Goal: Information Seeking & Learning: Learn about a topic

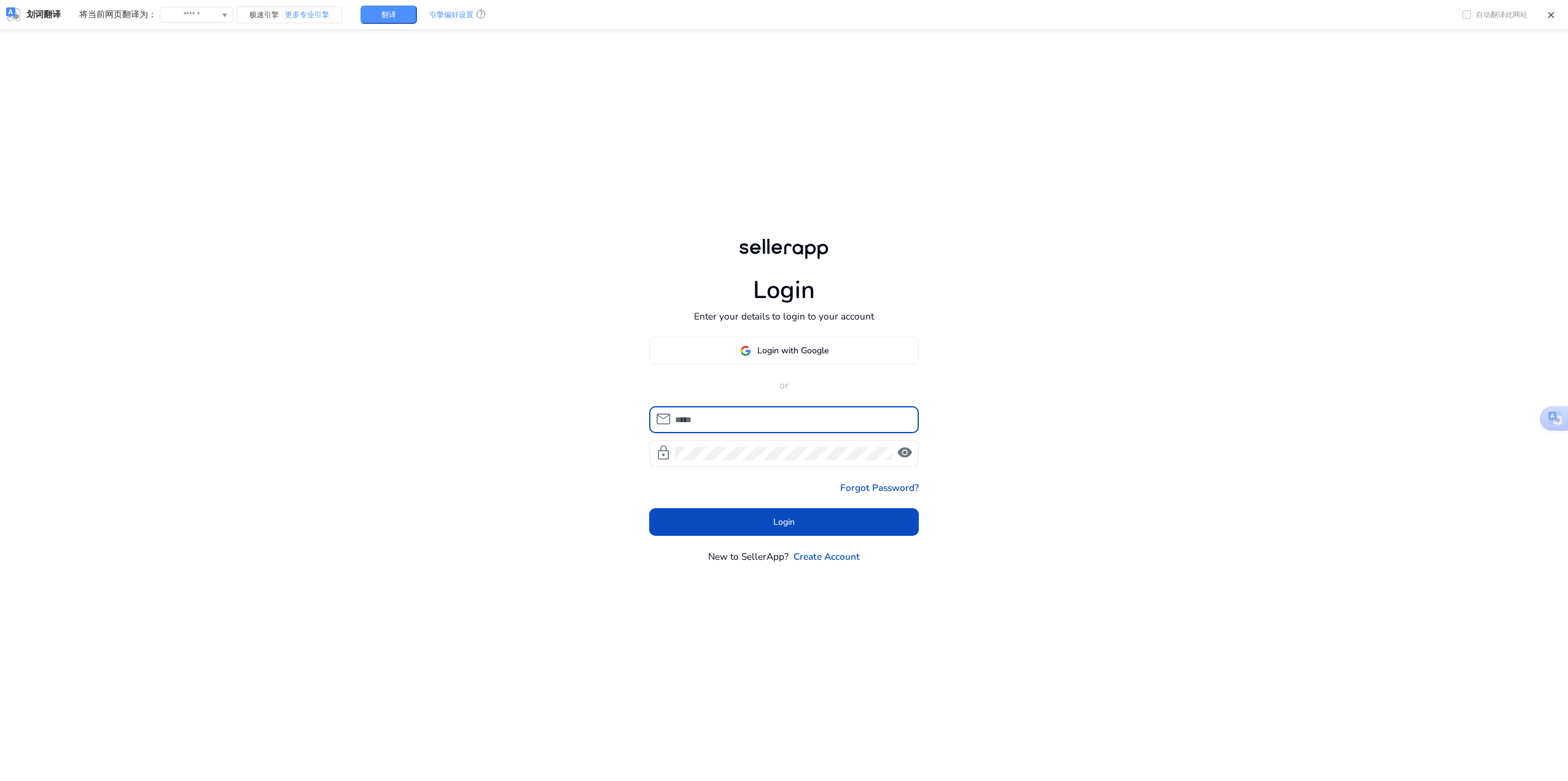
scroll to position [2, 0]
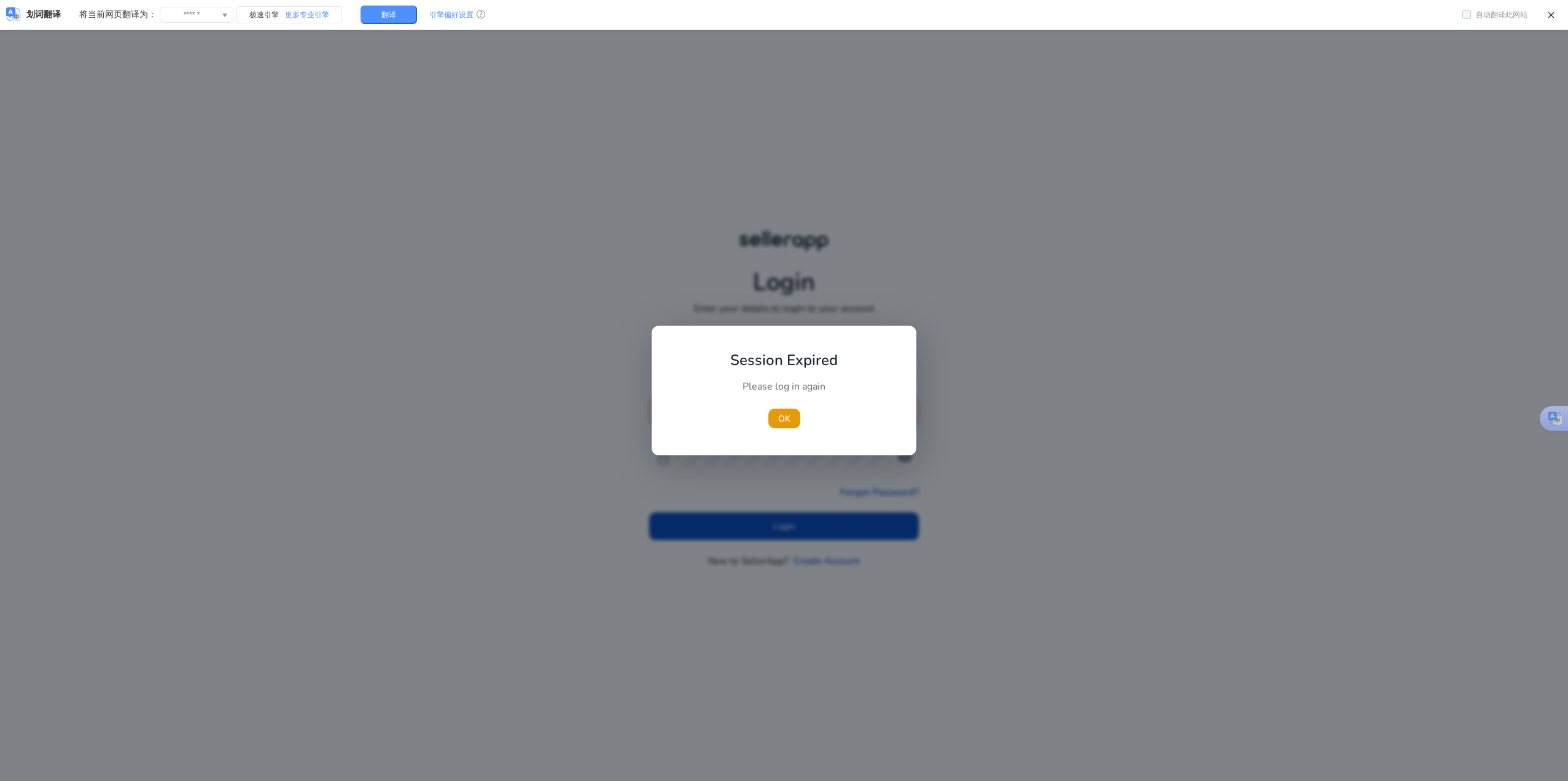
click at [813, 350] on h1 "Session Expired" at bounding box center [784, 358] width 137 height 36
click at [785, 420] on span "OK" at bounding box center [784, 418] width 12 height 13
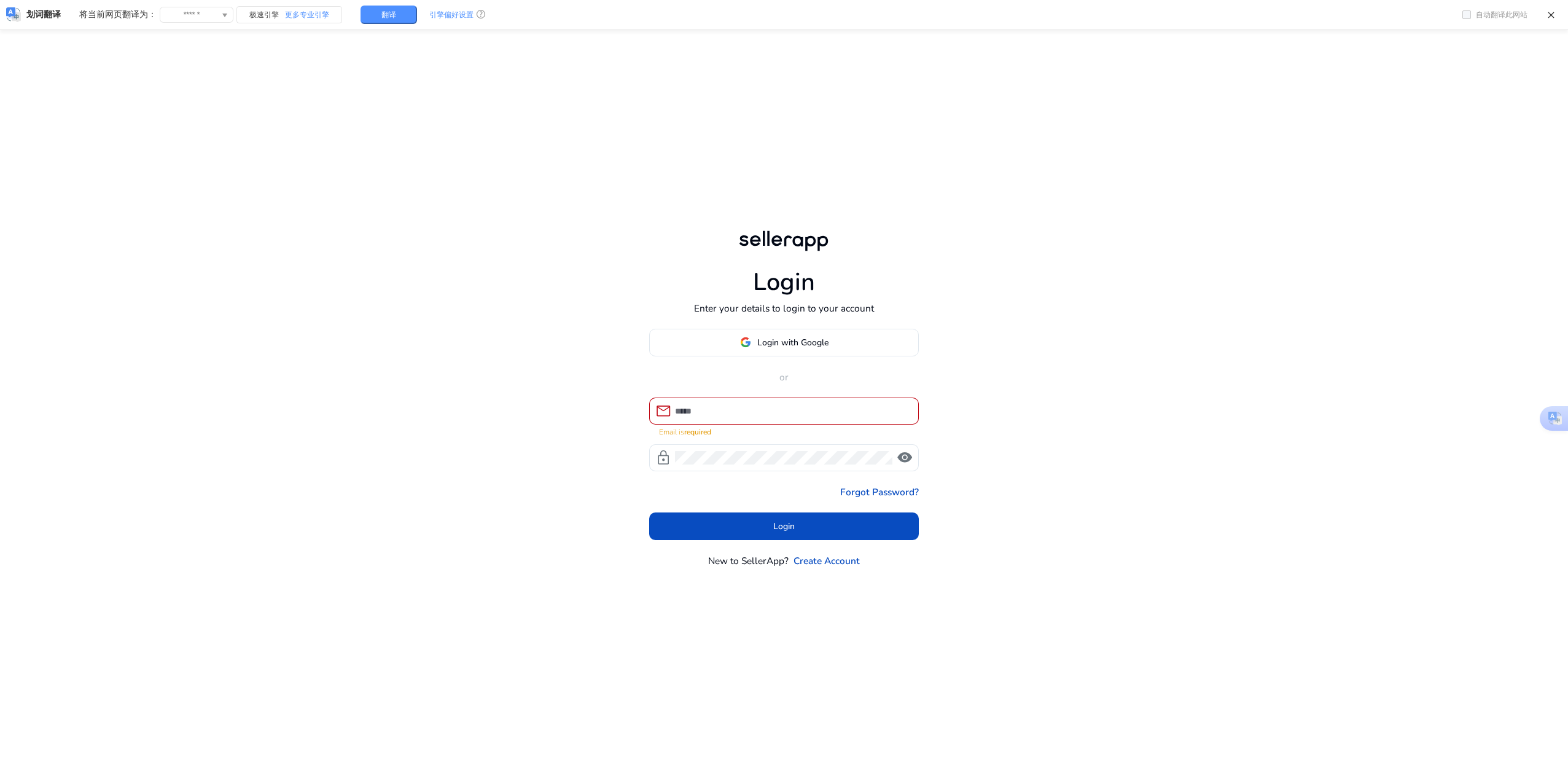
scroll to position [2, 0]
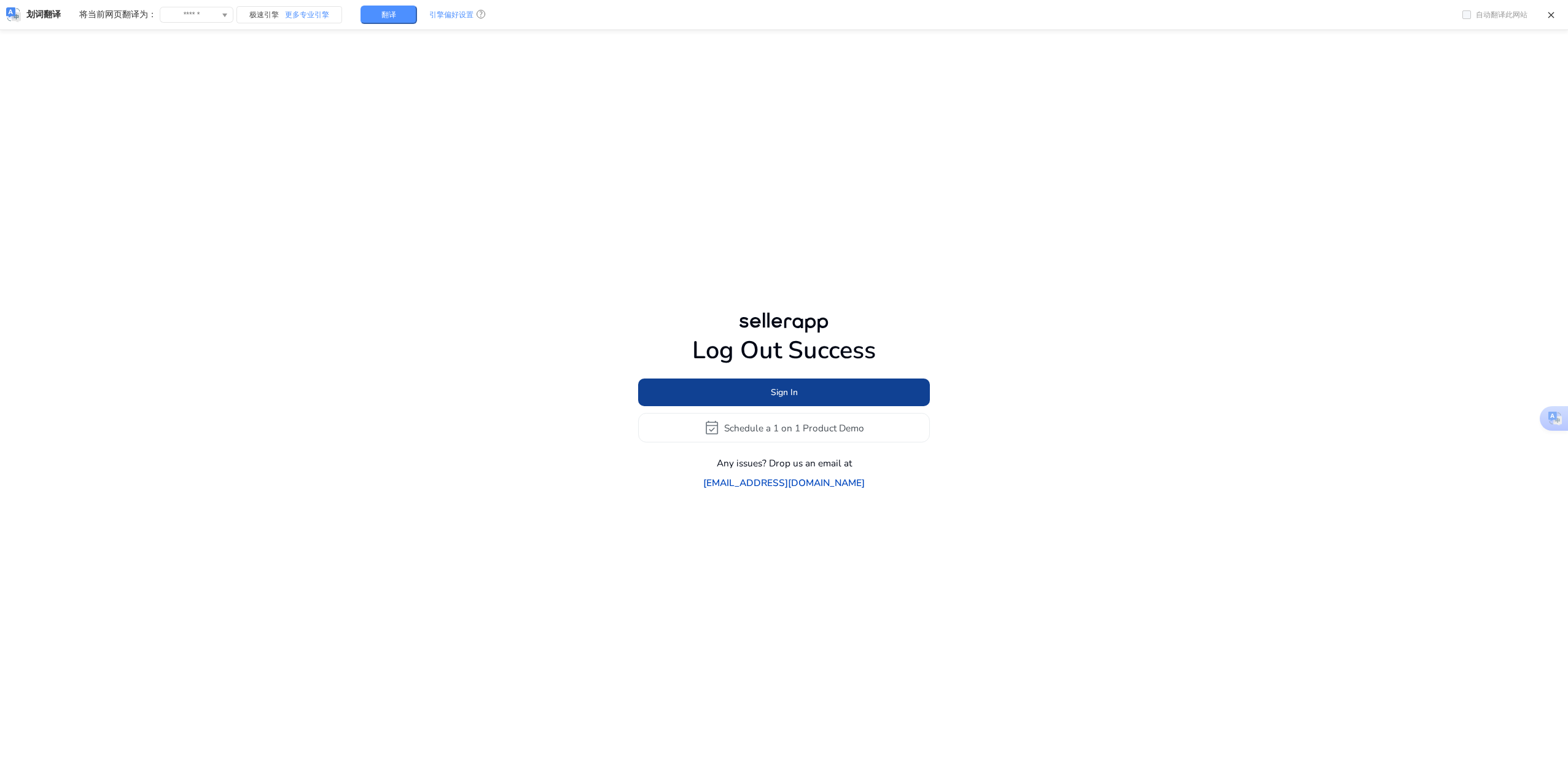
click at [805, 395] on span at bounding box center [784, 392] width 292 height 30
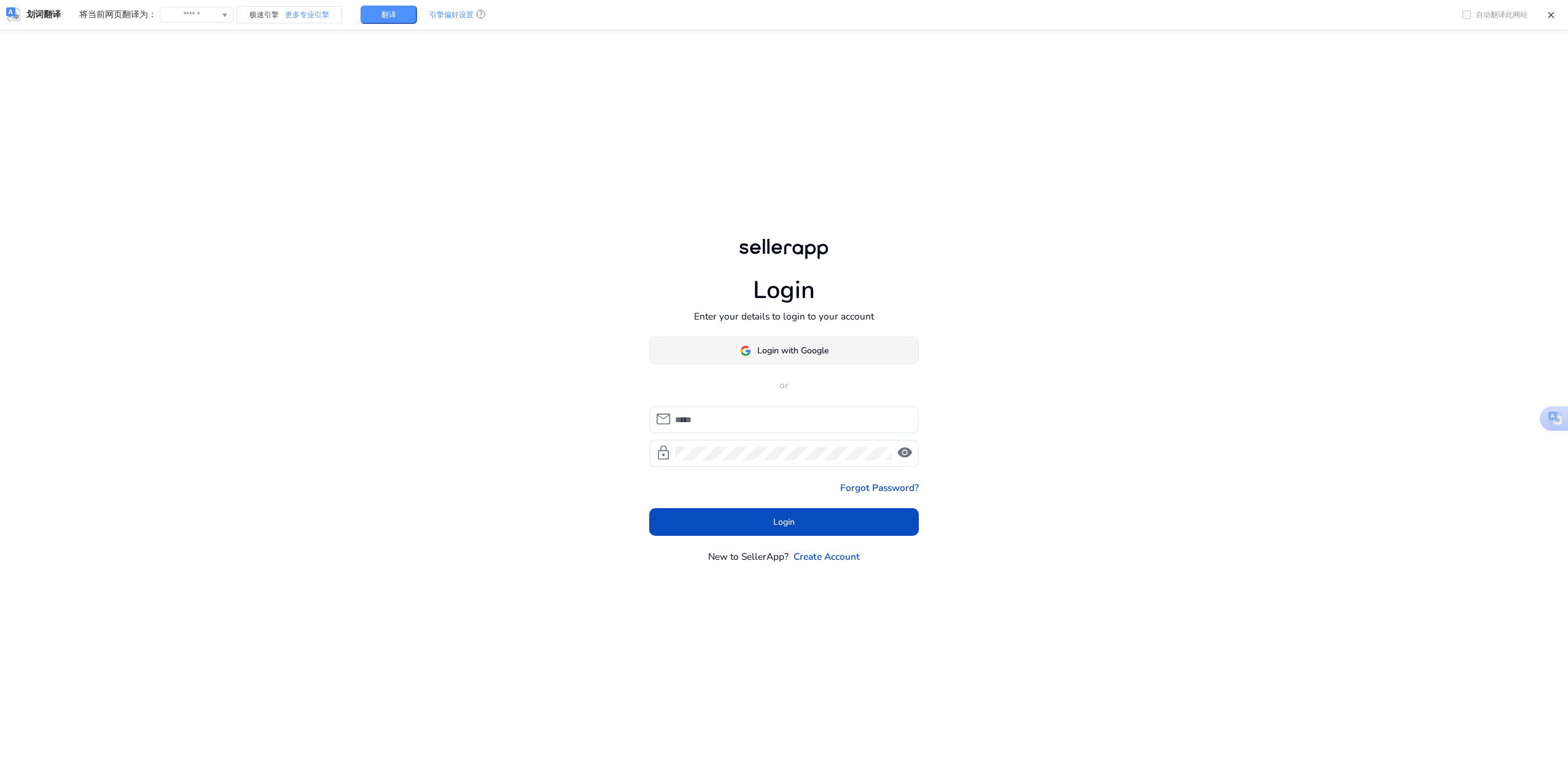
click at [866, 359] on span at bounding box center [784, 350] width 269 height 30
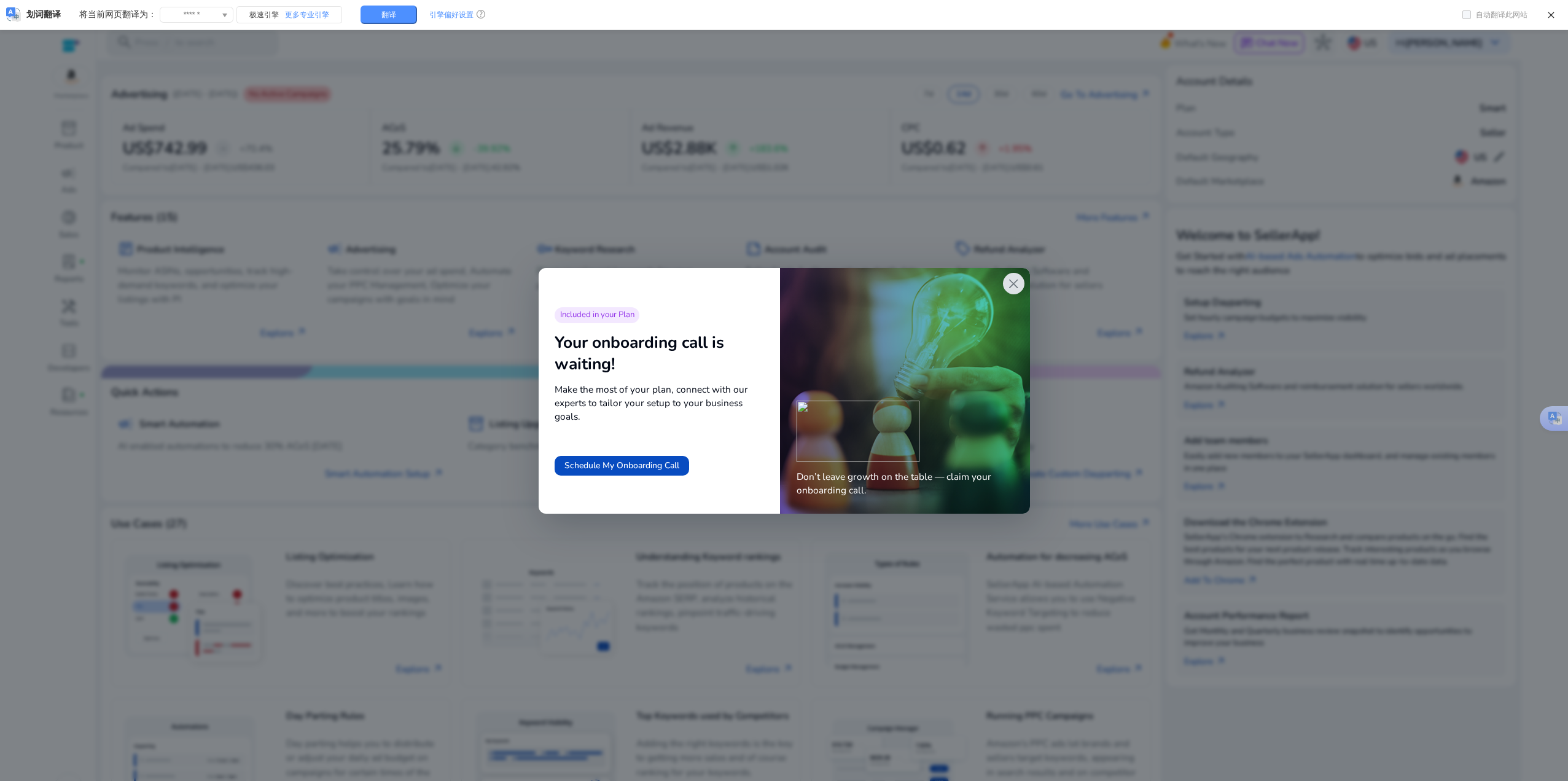
click at [1013, 285] on span "close" at bounding box center [1013, 283] width 16 height 16
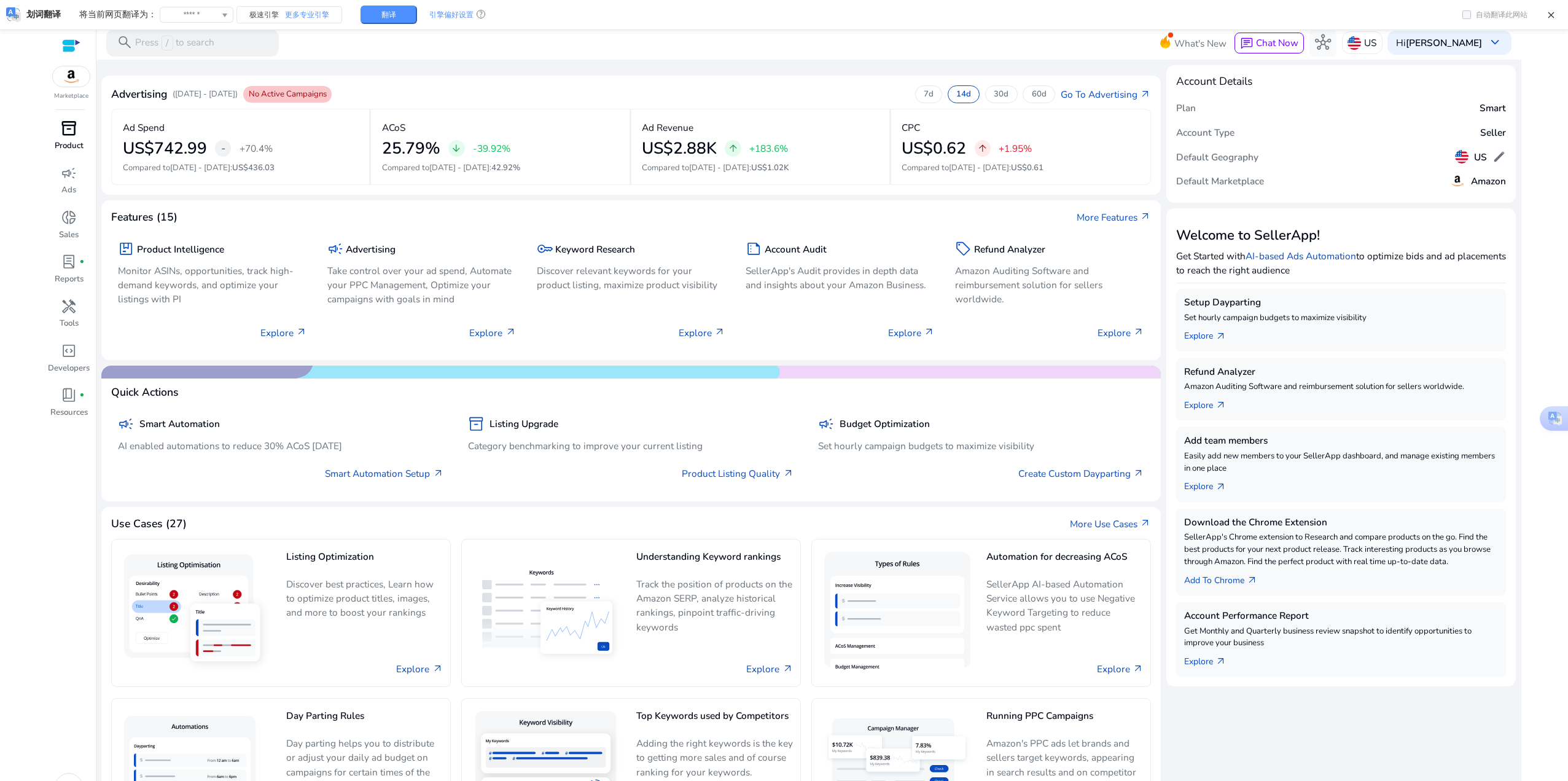
click at [59, 134] on div "inventory_2" at bounding box center [68, 129] width 37 height 21
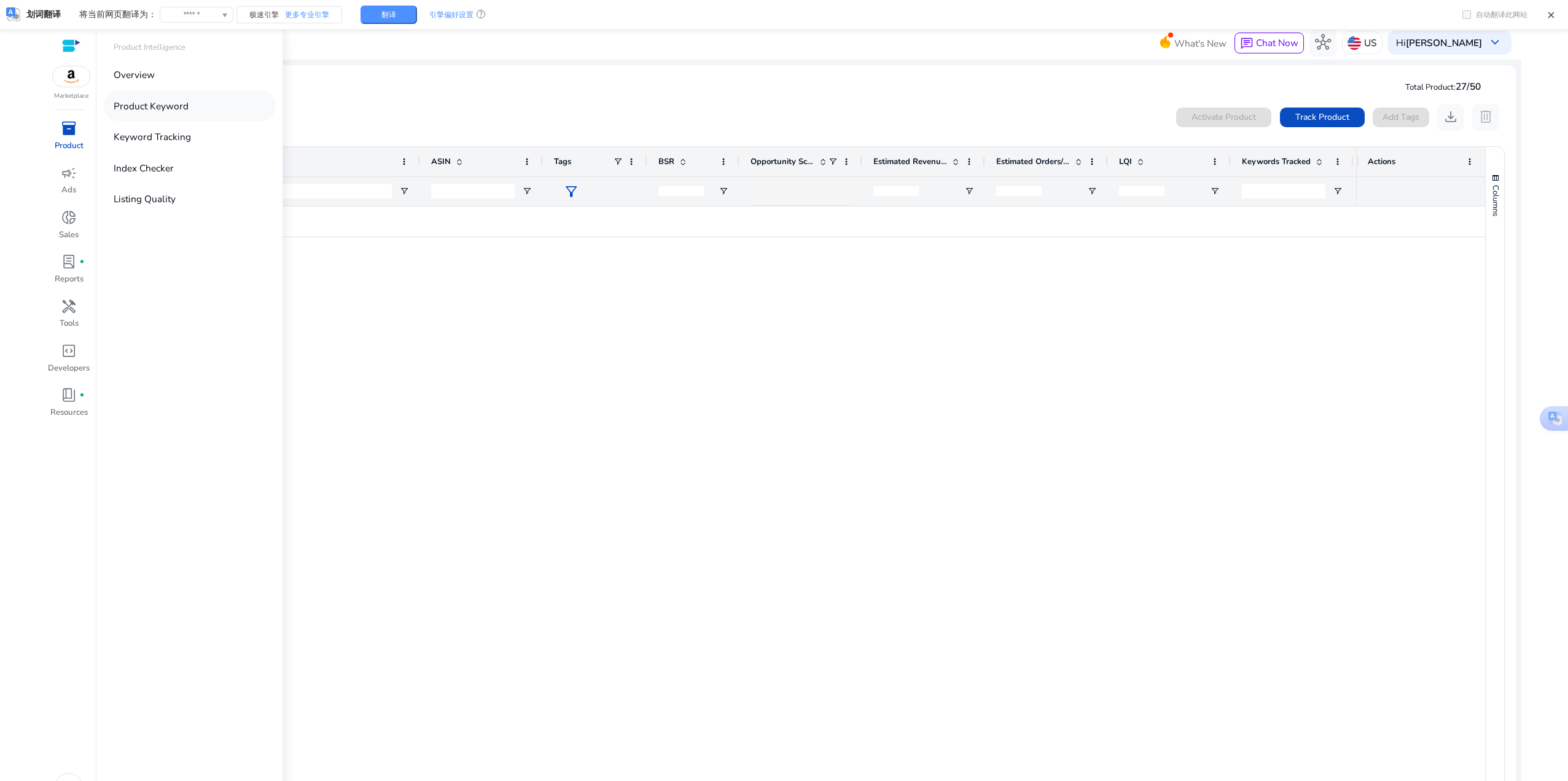
click at [153, 105] on p "Product Keyword" at bounding box center [151, 105] width 75 height 14
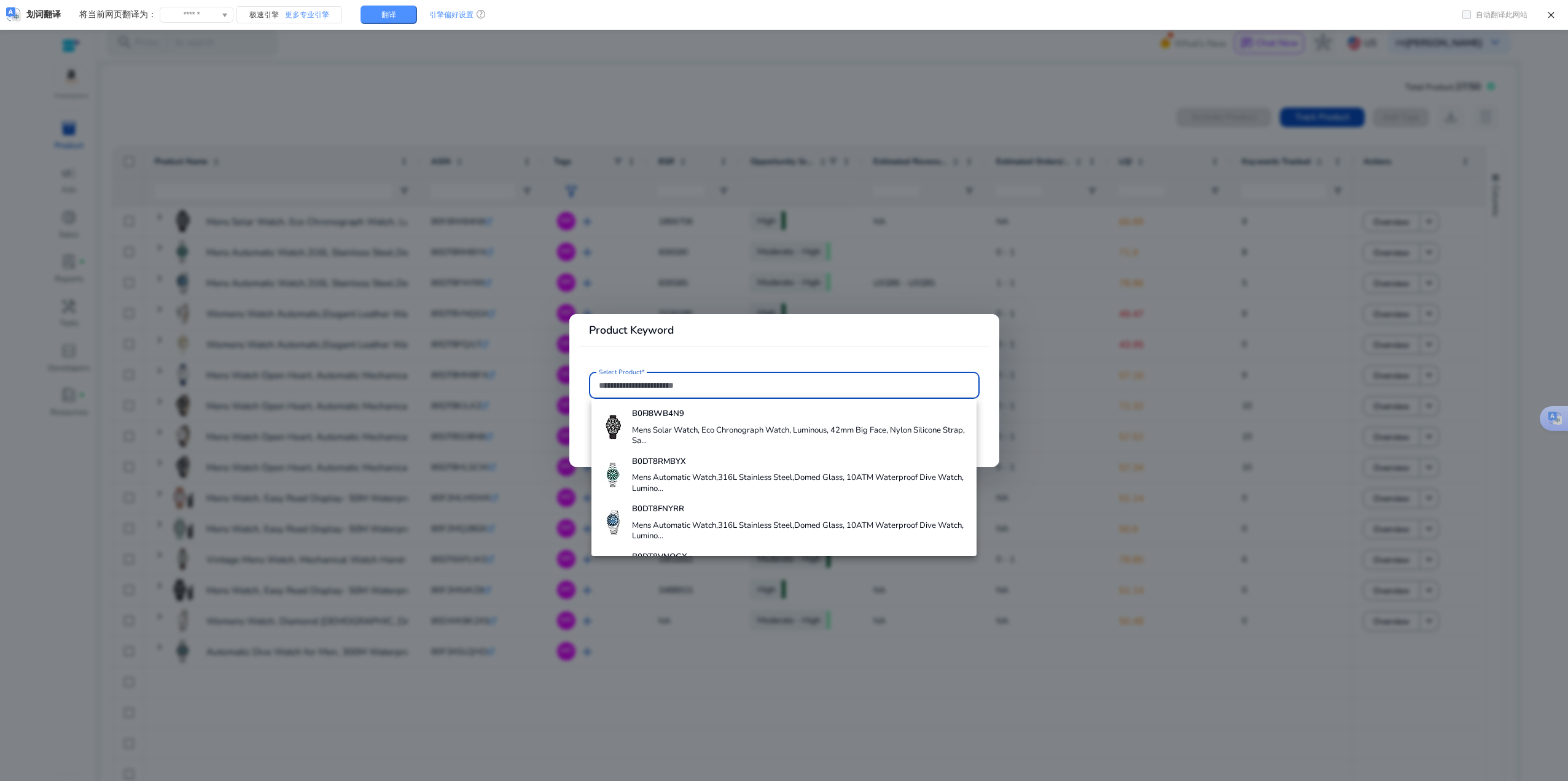
click at [683, 409] on b "B0FJ8WB4N9" at bounding box center [658, 414] width 52 height 11
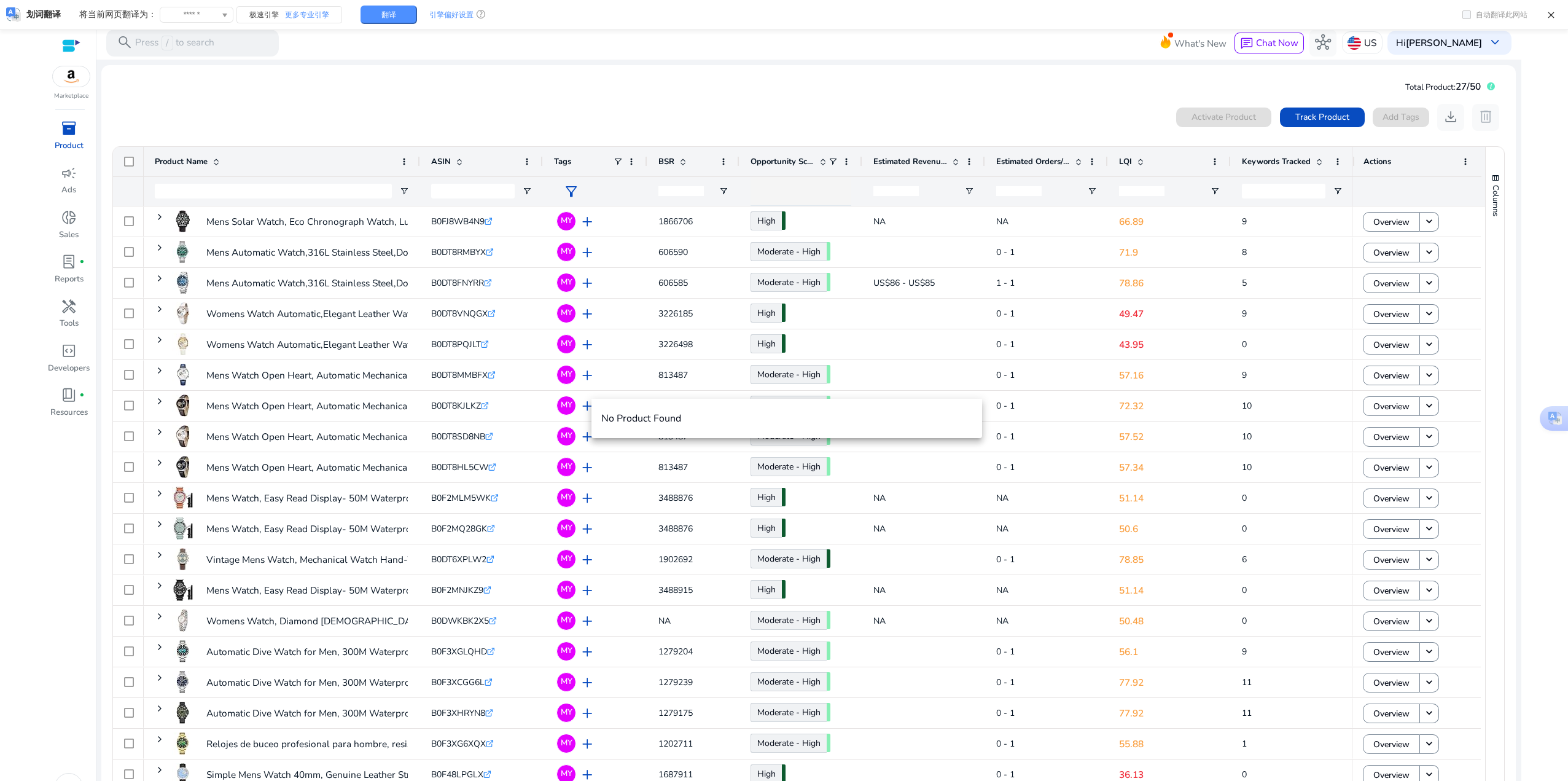
scroll to position [26, 0]
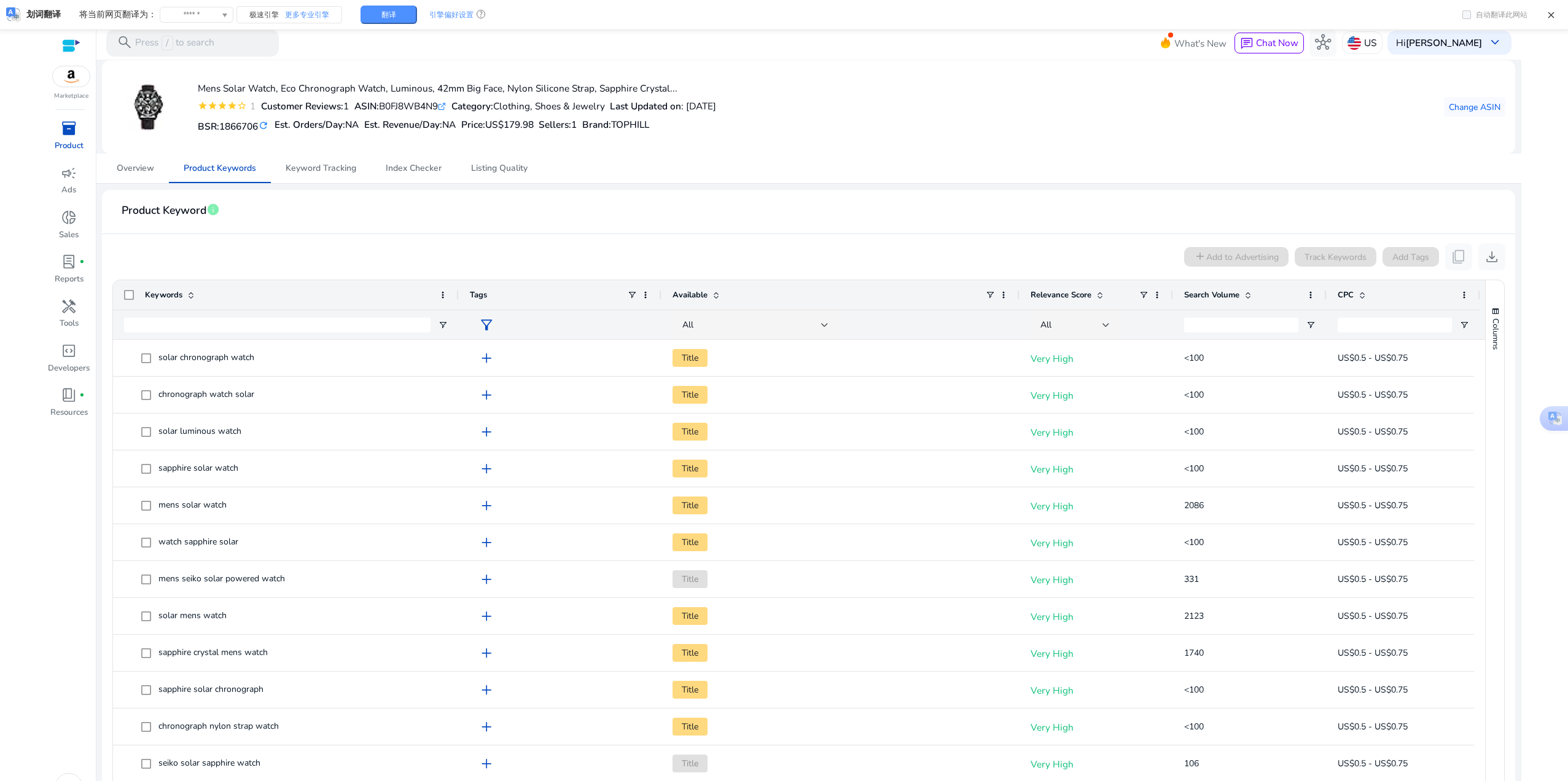
click at [1247, 299] on span at bounding box center [1248, 295] width 10 height 10
click at [1247, 296] on span at bounding box center [1248, 295] width 10 height 10
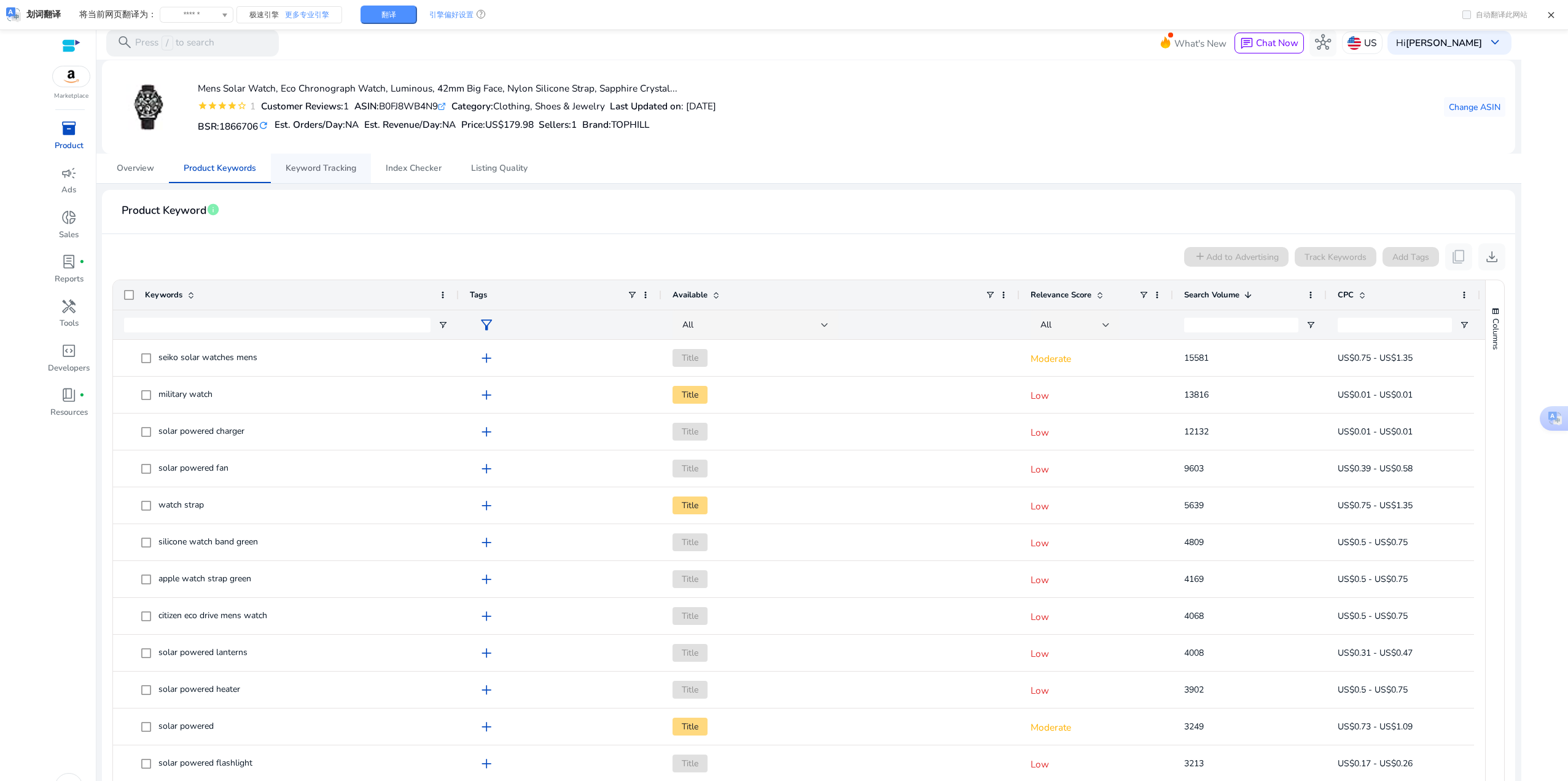
click at [335, 172] on span "Keyword Tracking" at bounding box center [321, 168] width 71 height 8
